Goal: Use online tool/utility: Utilize a website feature to perform a specific function

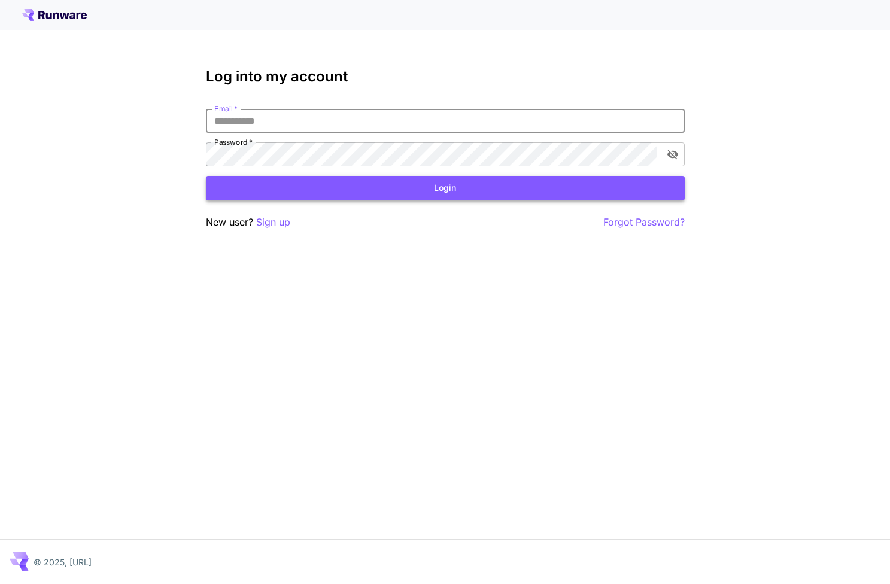
type input "**********"
click at [445, 188] on button "Login" at bounding box center [445, 188] width 479 height 25
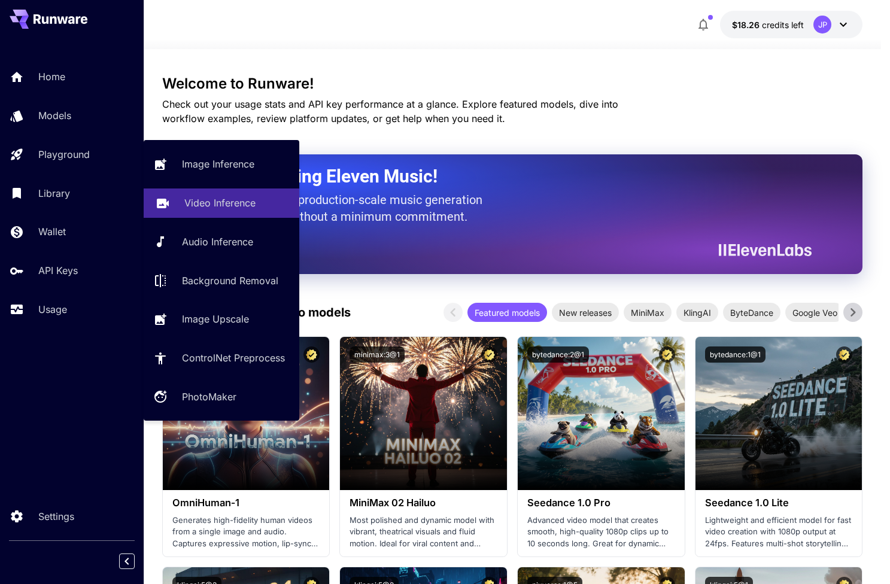
click at [175, 196] on link "Video Inference" at bounding box center [222, 203] width 156 height 29
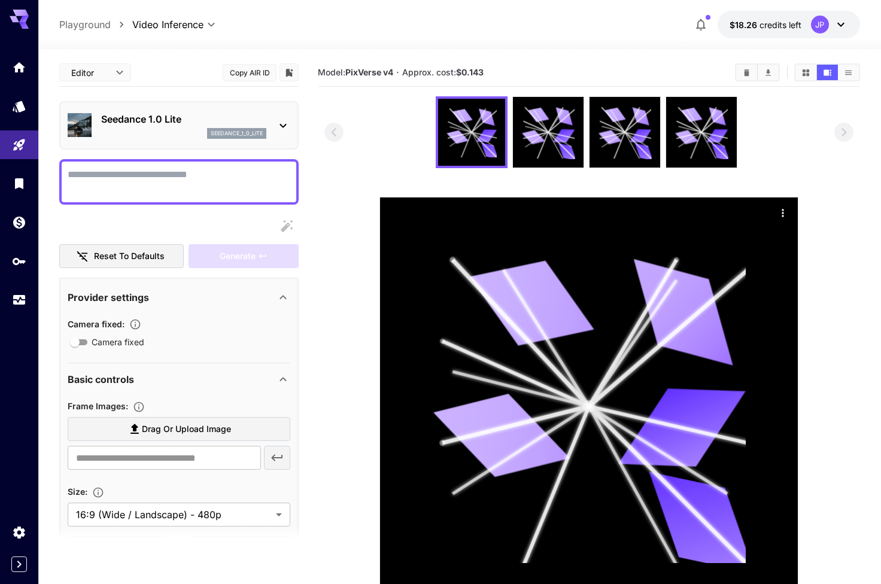
click at [148, 129] on div "seedance_1_0_lite" at bounding box center [183, 133] width 165 height 11
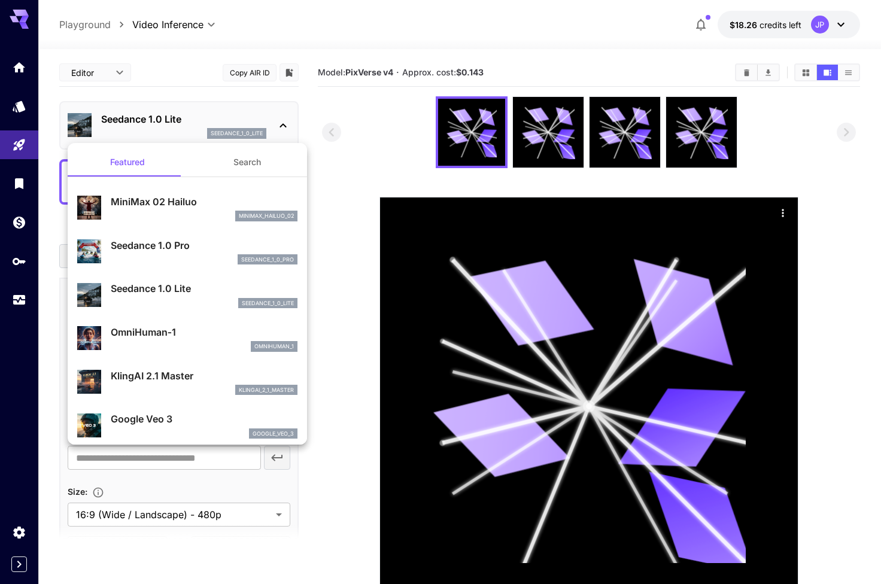
click at [160, 60] on div at bounding box center [445, 292] width 890 height 584
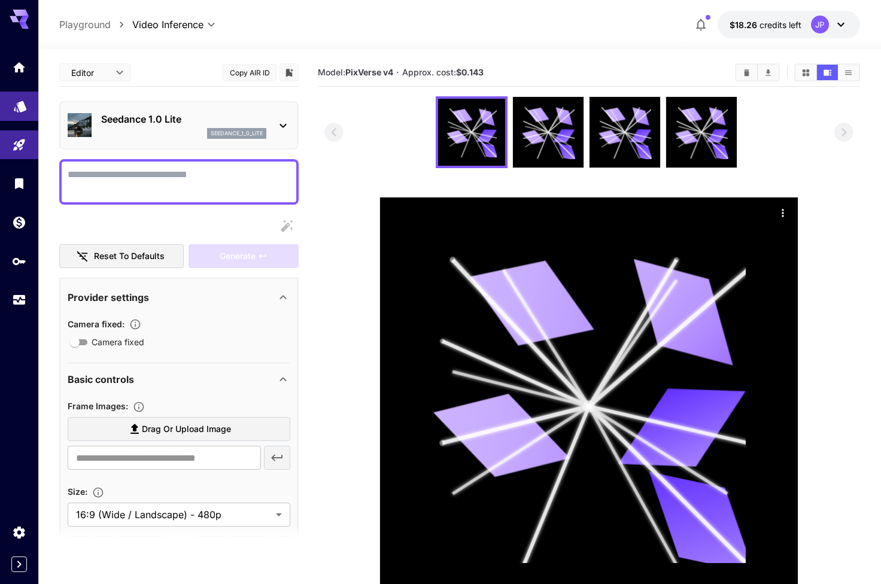
click at [12, 108] on link at bounding box center [19, 106] width 38 height 29
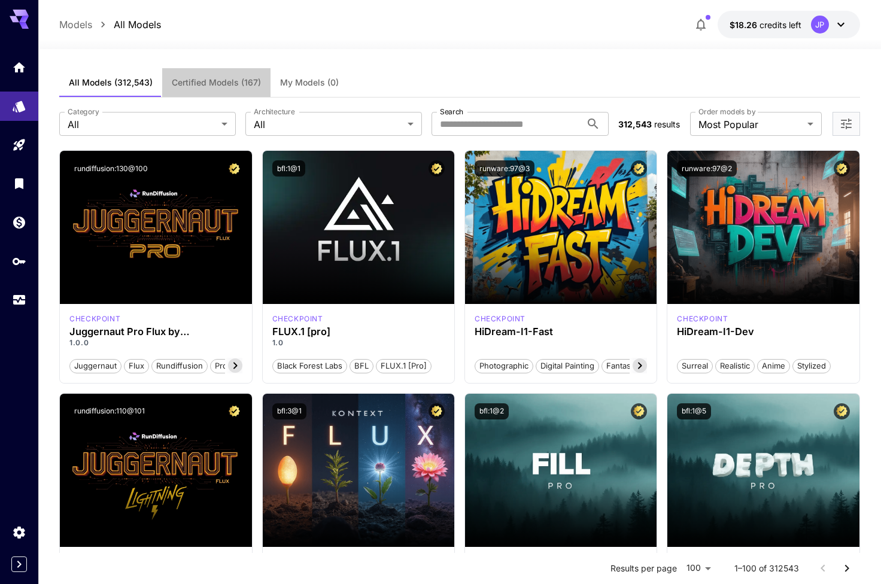
click at [207, 83] on span "Certified Models (167)" at bounding box center [216, 82] width 89 height 11
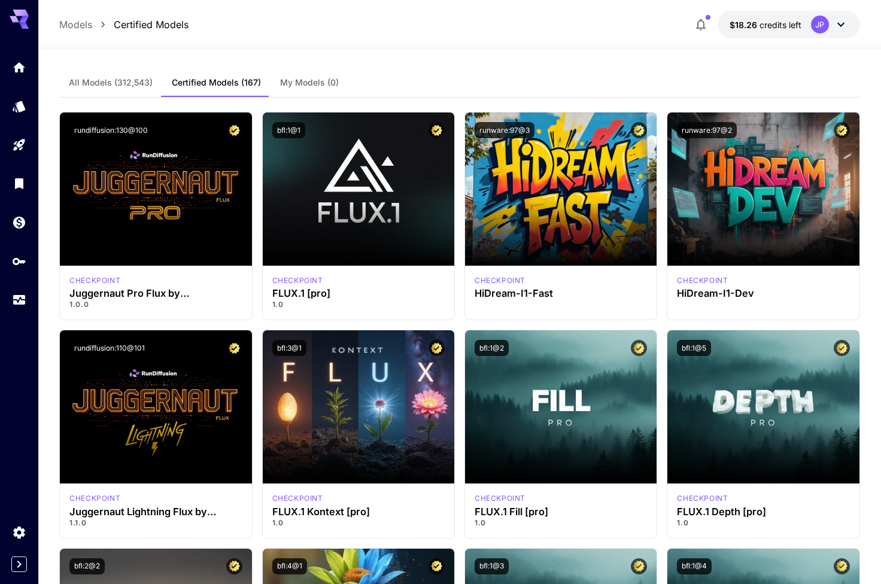
click at [112, 83] on span "All Models (312,543)" at bounding box center [111, 82] width 84 height 11
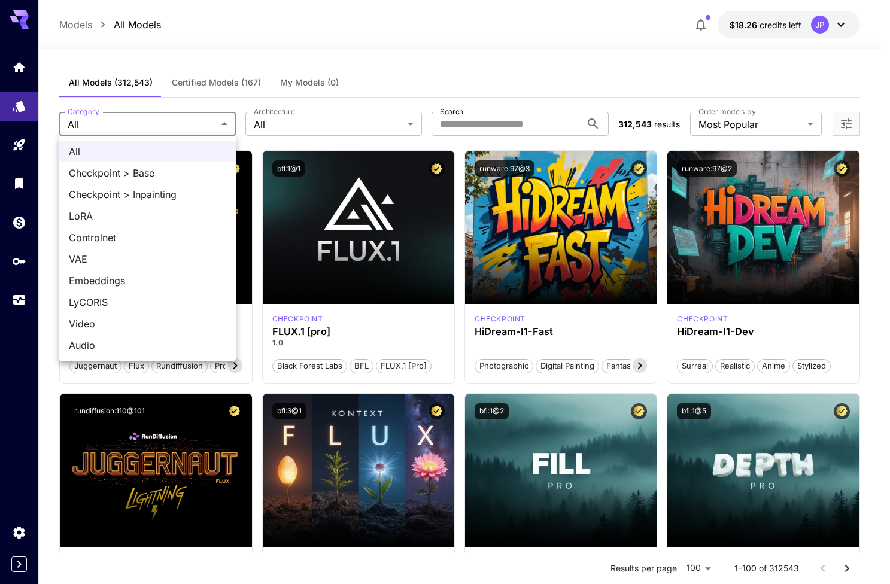
click at [547, 129] on div at bounding box center [445, 292] width 890 height 584
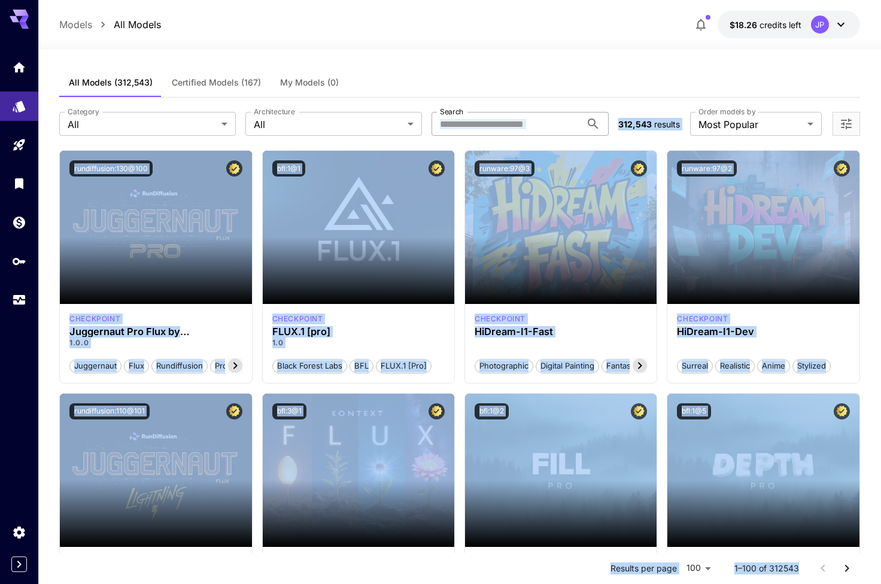
click at [514, 121] on input "Search" at bounding box center [506, 124] width 149 height 24
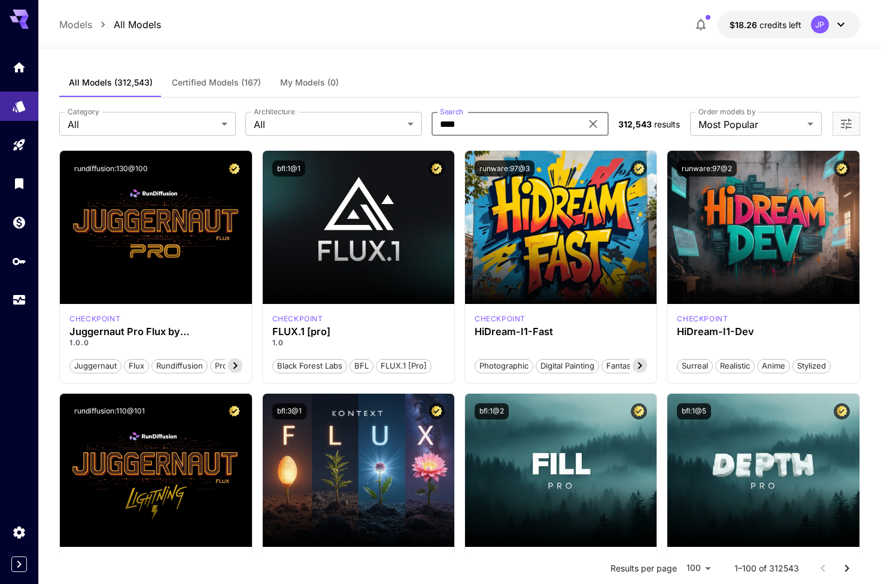
type input "***"
